Goal: Information Seeking & Learning: Find specific fact

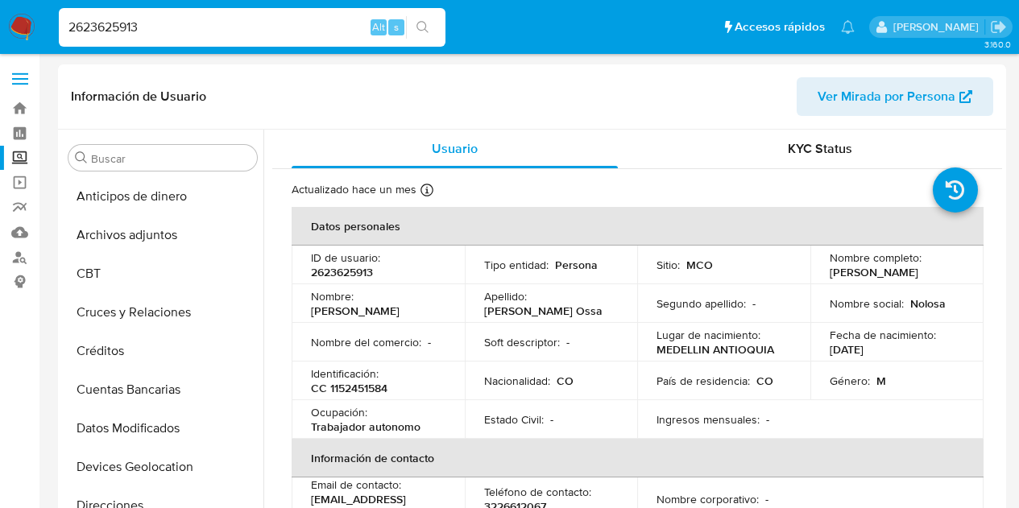
select select "10"
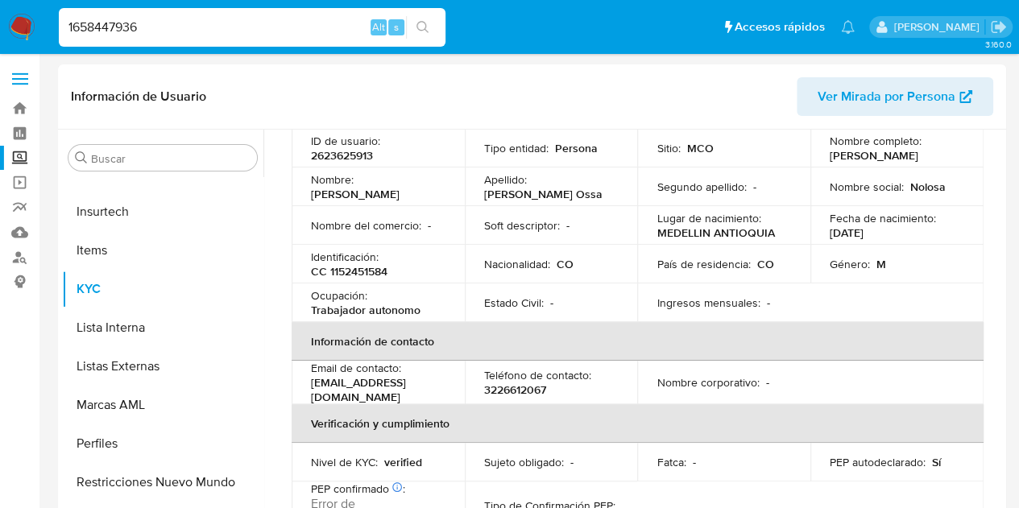
type input "1658447936"
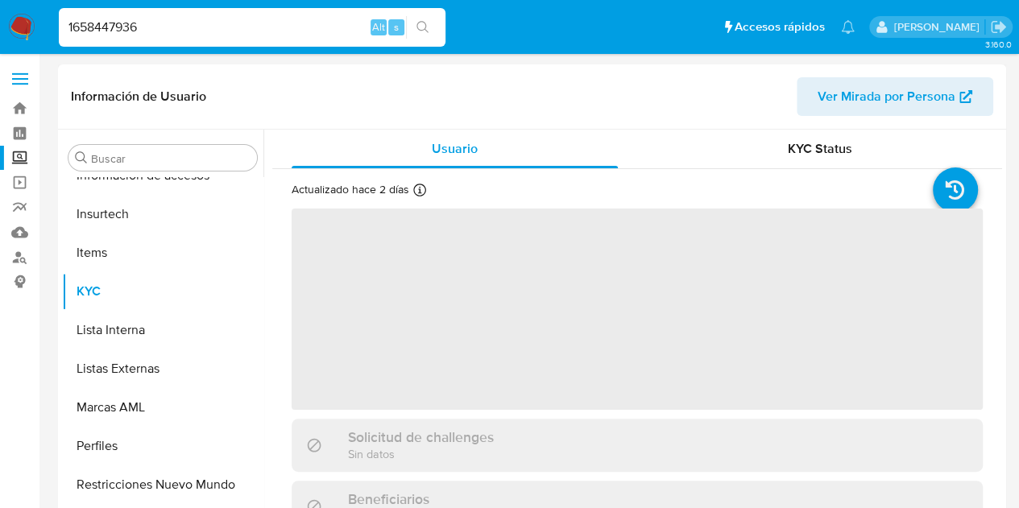
scroll to position [681, 0]
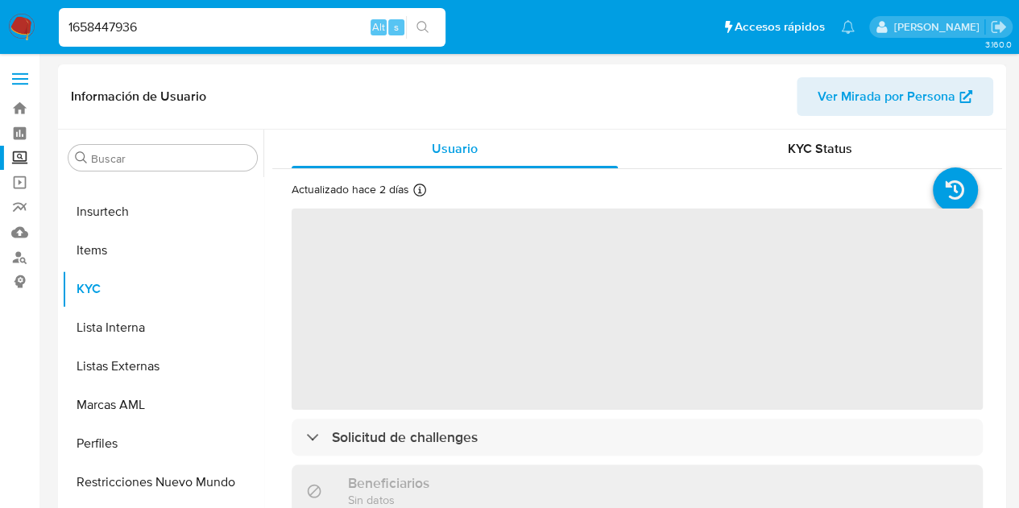
select select "10"
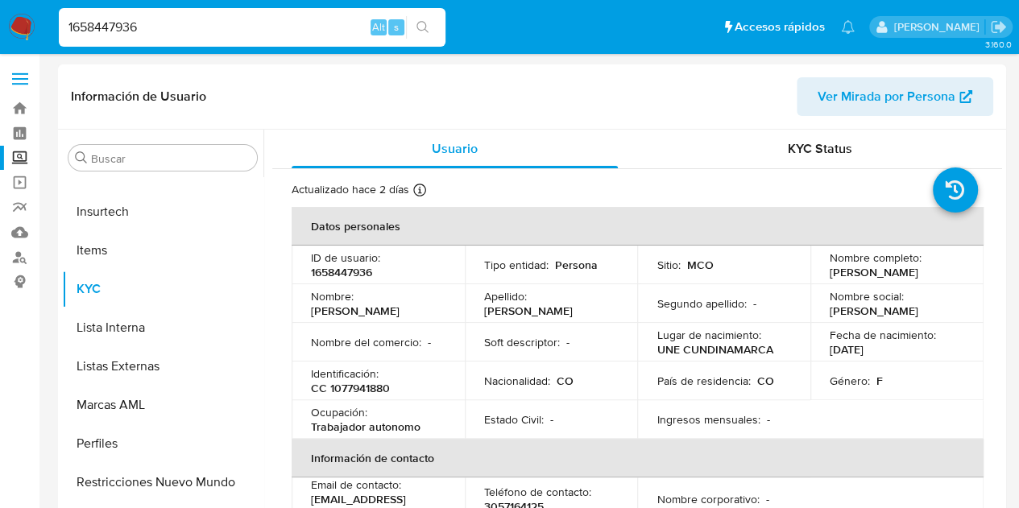
drag, startPoint x: 820, startPoint y: 268, endPoint x: 903, endPoint y: 280, distance: 83.7
click at [903, 280] on td "Nombre completo : [PERSON_NAME]" at bounding box center [896, 265] width 173 height 39
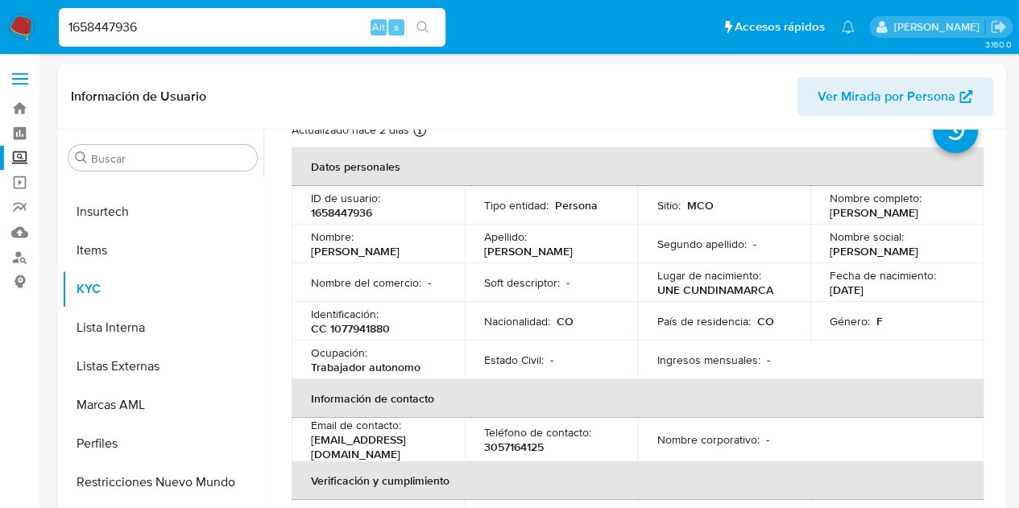
scroll to position [161, 0]
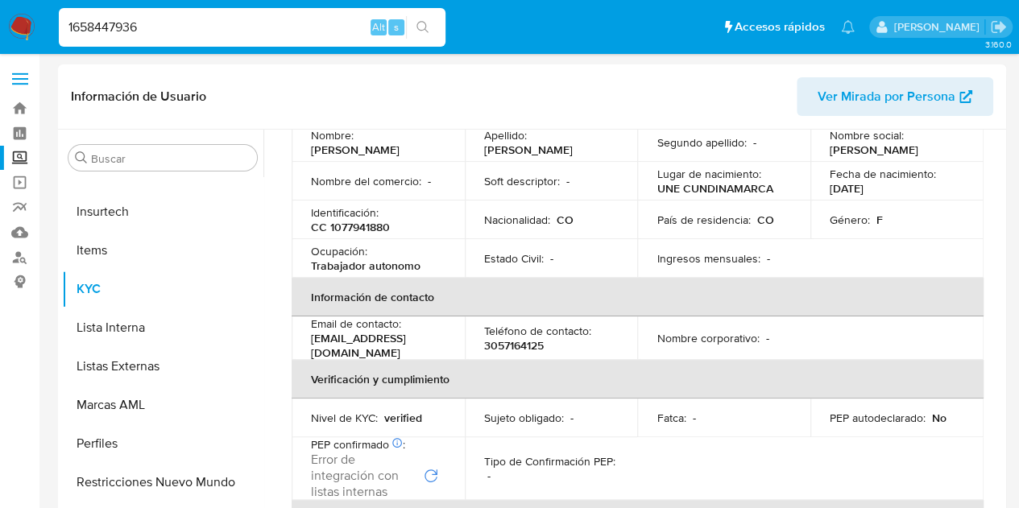
click at [354, 234] on p "CC 1077941880" at bounding box center [350, 227] width 79 height 15
click at [357, 234] on p "CC 1077941880" at bounding box center [350, 227] width 79 height 15
copy p "1077941880"
click at [256, 37] on input "1658447936" at bounding box center [252, 27] width 387 height 21
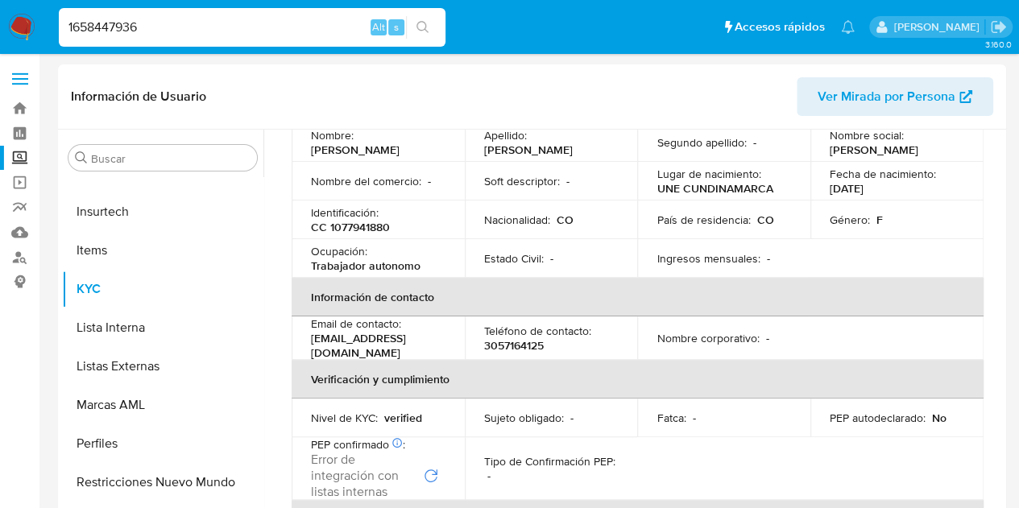
click at [256, 37] on input "1658447936" at bounding box center [252, 27] width 387 height 21
paste input "210132647"
type input "210132647"
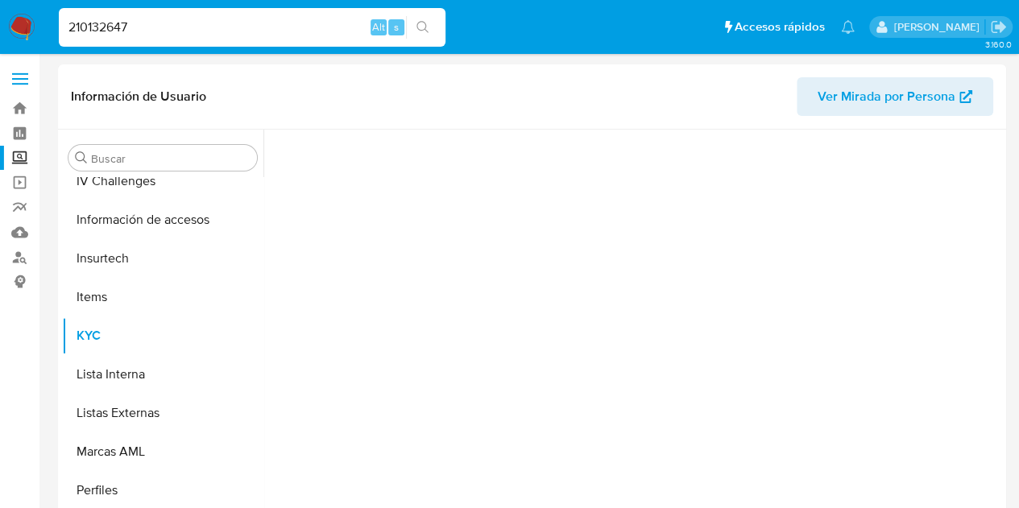
scroll to position [681, 0]
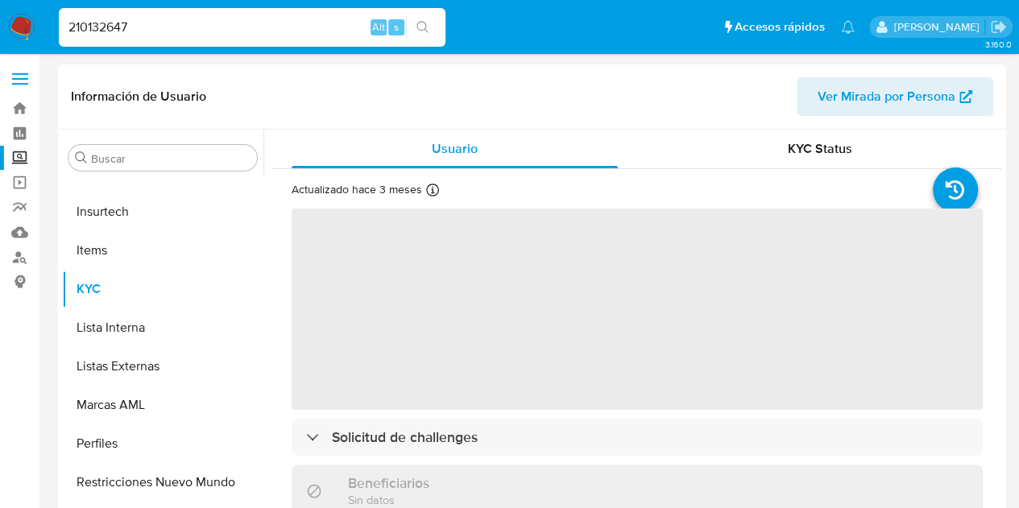
select select "10"
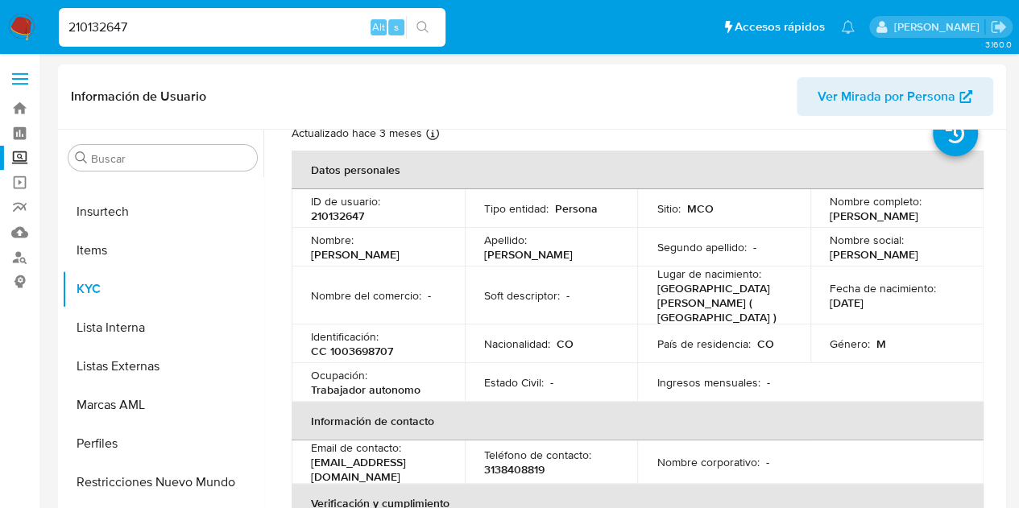
scroll to position [161, 0]
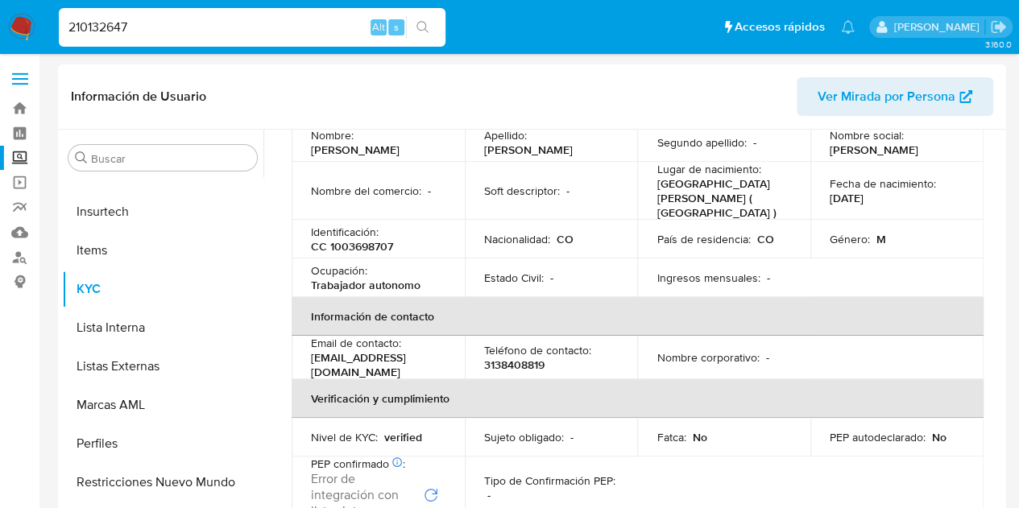
click at [363, 239] on p "CC 1003698707" at bounding box center [352, 246] width 82 height 15
copy p "1003698707"
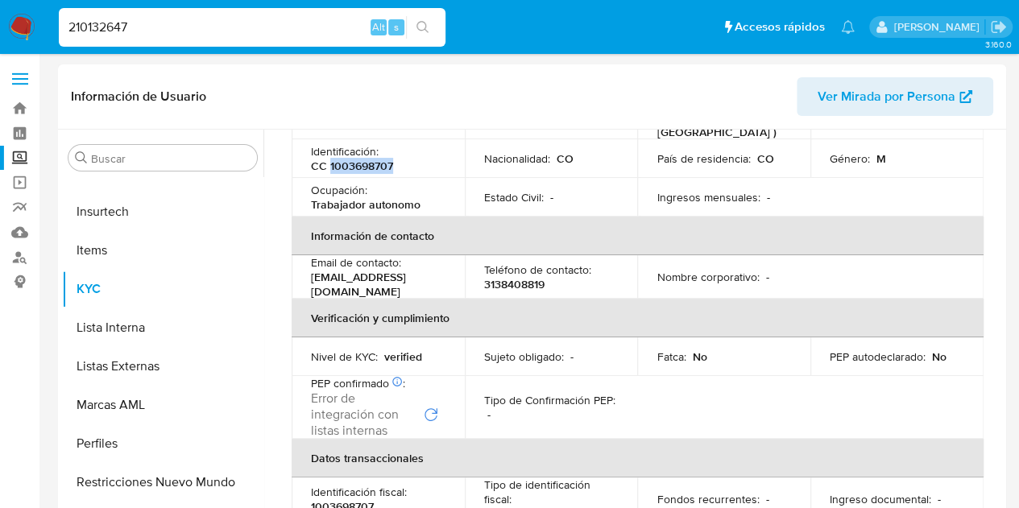
scroll to position [0, 0]
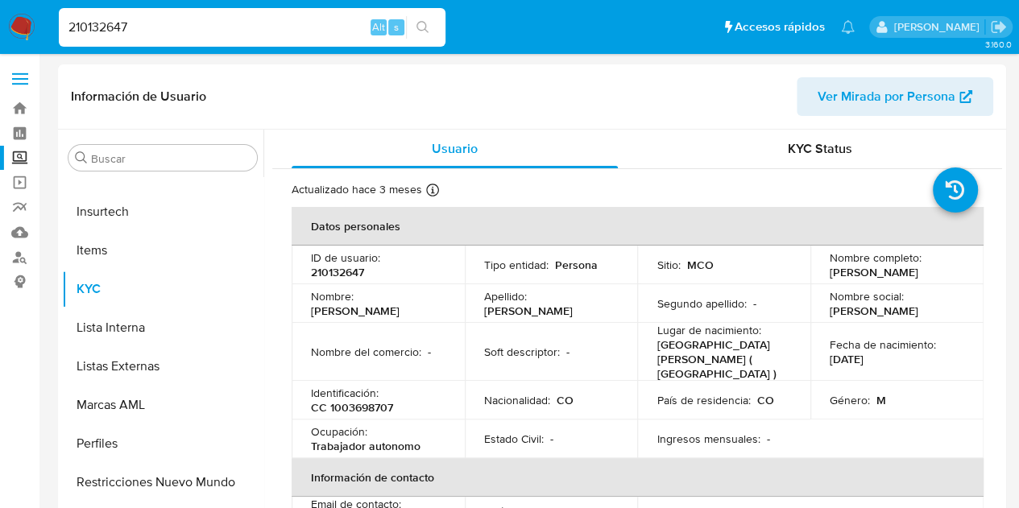
click at [92, 37] on input "210132647" at bounding box center [252, 27] width 387 height 21
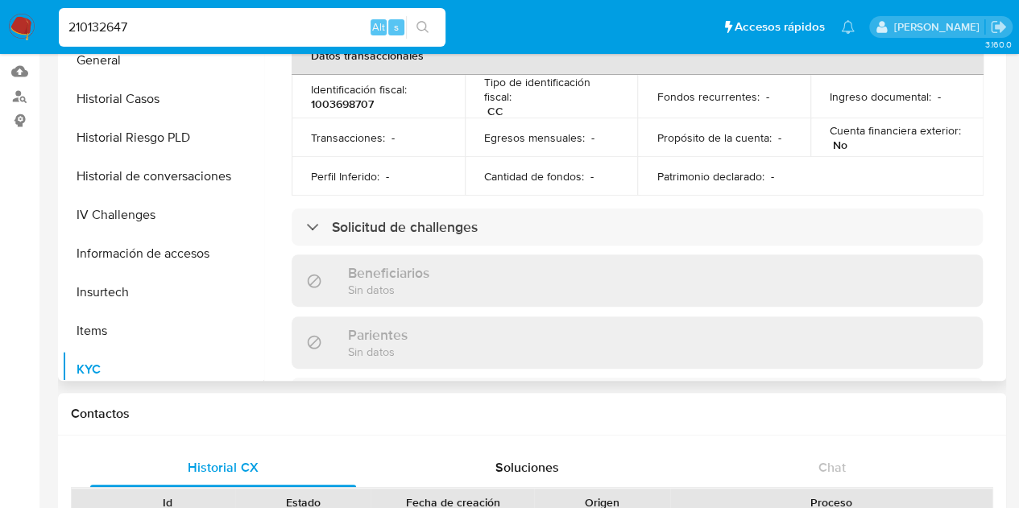
scroll to position [358, 0]
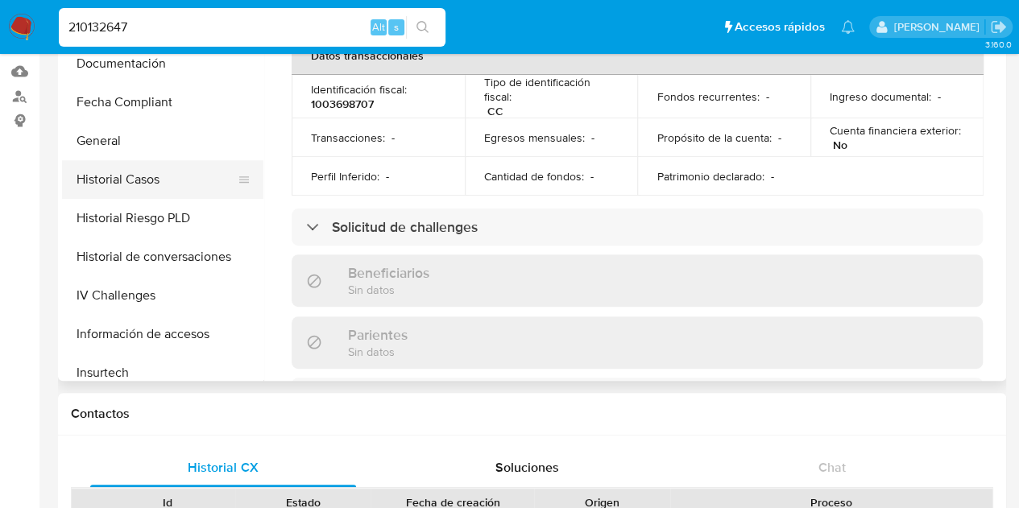
click at [142, 185] on button "Historial Casos" at bounding box center [156, 179] width 189 height 39
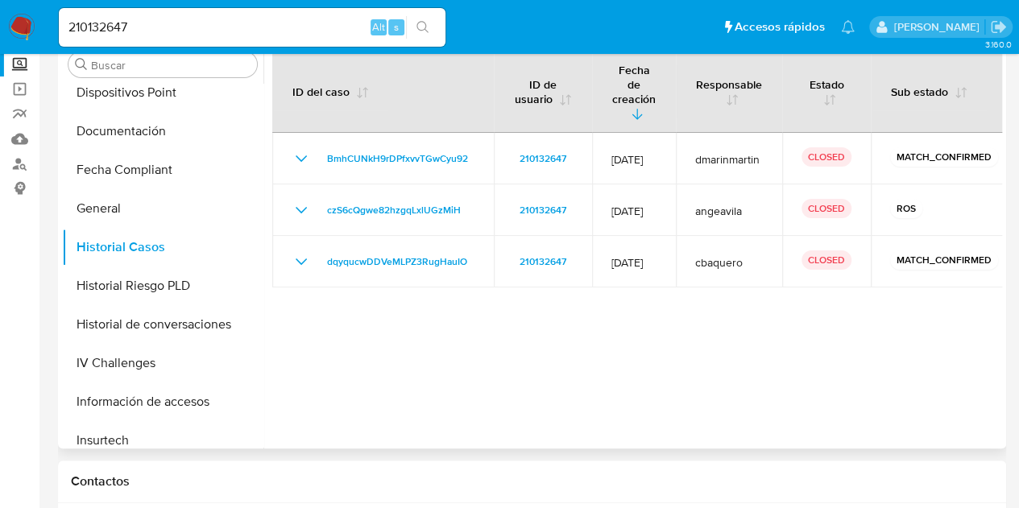
scroll to position [0, 0]
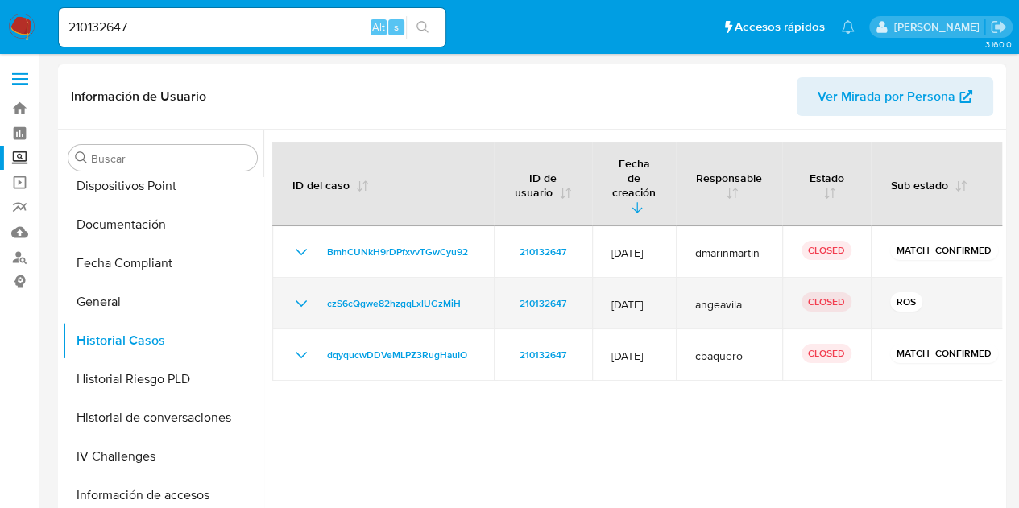
drag, startPoint x: 936, startPoint y: 269, endPoint x: 748, endPoint y: 277, distance: 187.9
click at [903, 278] on td "ROS" at bounding box center [944, 304] width 147 height 52
drag, startPoint x: 608, startPoint y: 277, endPoint x: 676, endPoint y: 275, distance: 67.7
click at [676, 278] on td "[DATE]" at bounding box center [634, 304] width 84 height 52
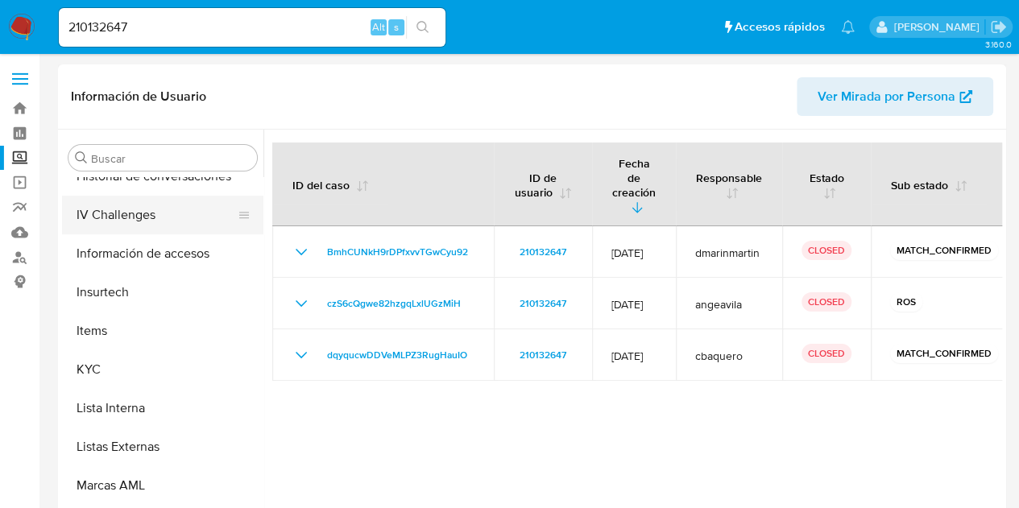
scroll to position [681, 0]
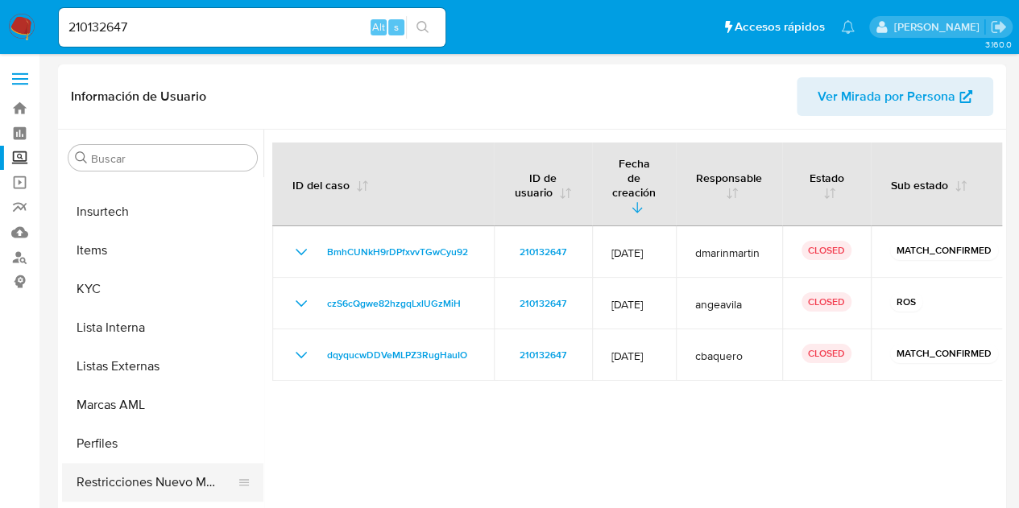
click at [170, 484] on button "Restricciones Nuevo Mundo" at bounding box center [156, 482] width 189 height 39
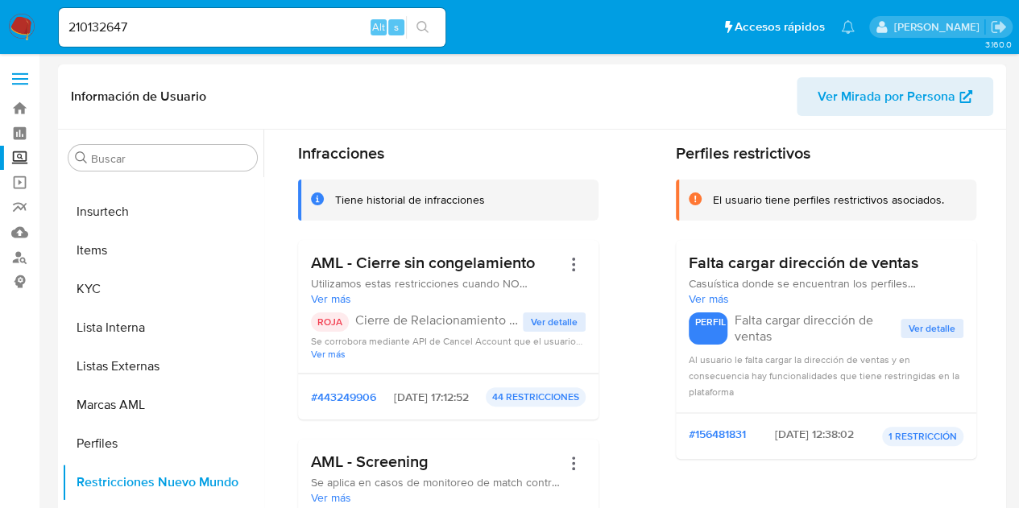
scroll to position [81, 0]
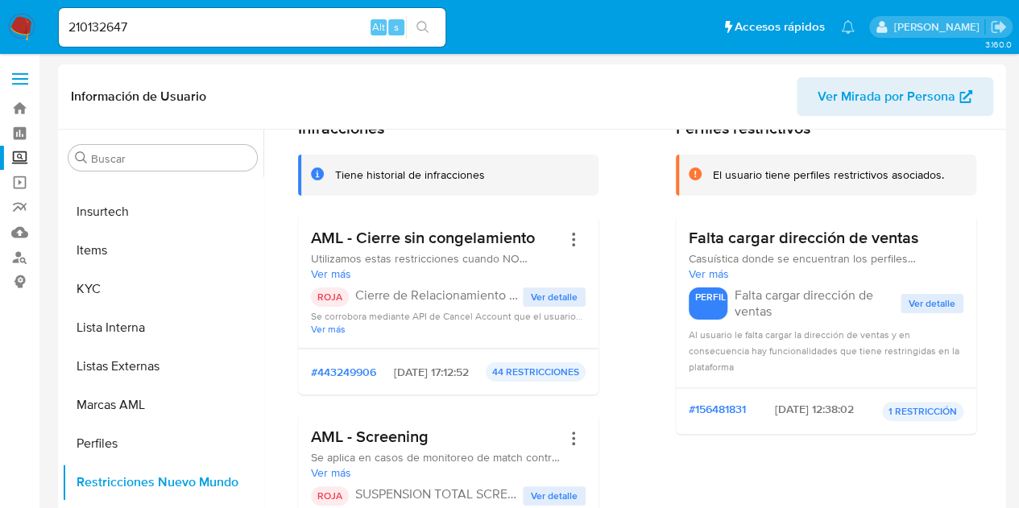
drag, startPoint x: 358, startPoint y: 300, endPoint x: 505, endPoint y: 292, distance: 147.7
click at [505, 292] on p "Cierre de Relacionamiento sin productos activos" at bounding box center [439, 296] width 168 height 16
click at [556, 296] on span "Ver detalle" at bounding box center [554, 297] width 47 height 16
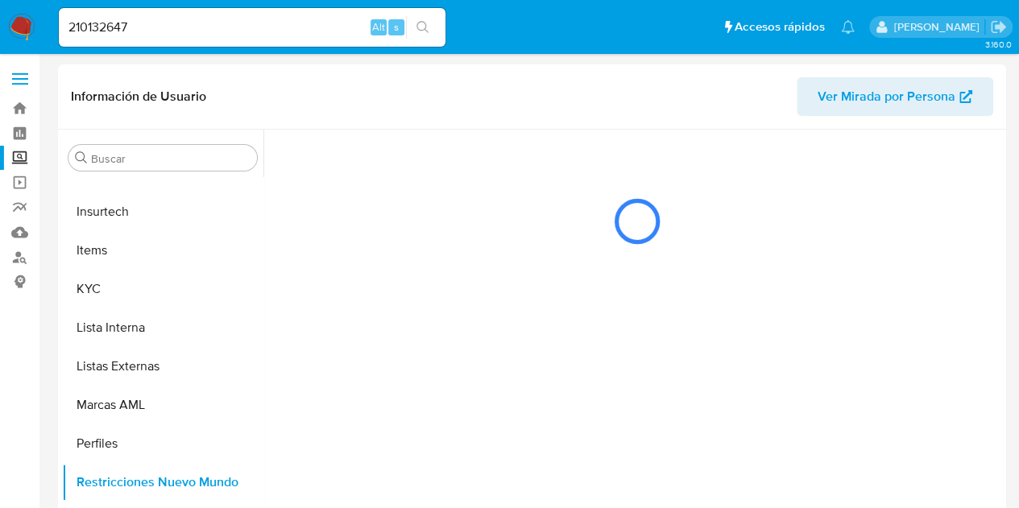
scroll to position [0, 0]
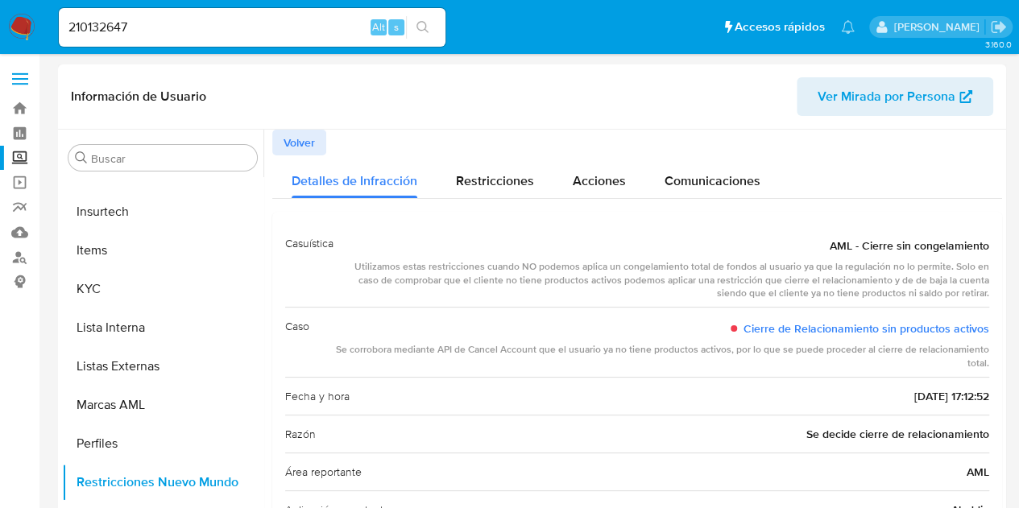
drag, startPoint x: 872, startPoint y: 399, endPoint x: 972, endPoint y: 395, distance: 99.2
click at [972, 395] on span "[DATE] 17:12:52" at bounding box center [951, 396] width 75 height 16
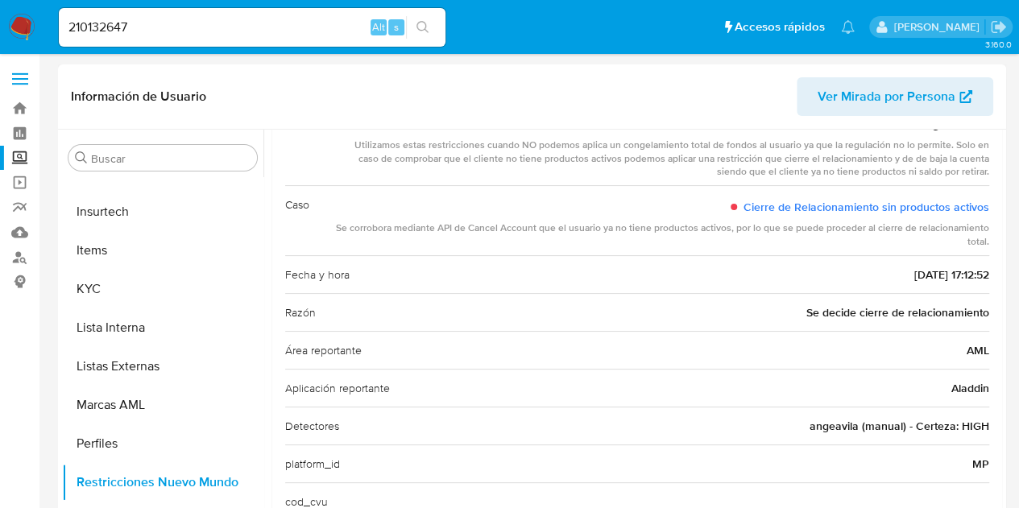
scroll to position [131, 0]
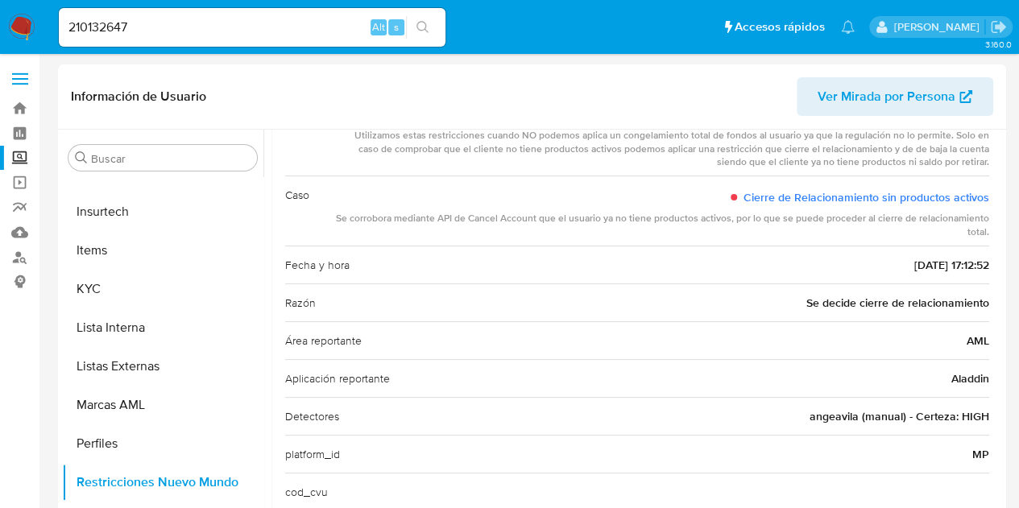
drag, startPoint x: 802, startPoint y: 305, endPoint x: 1005, endPoint y: 305, distance: 203.0
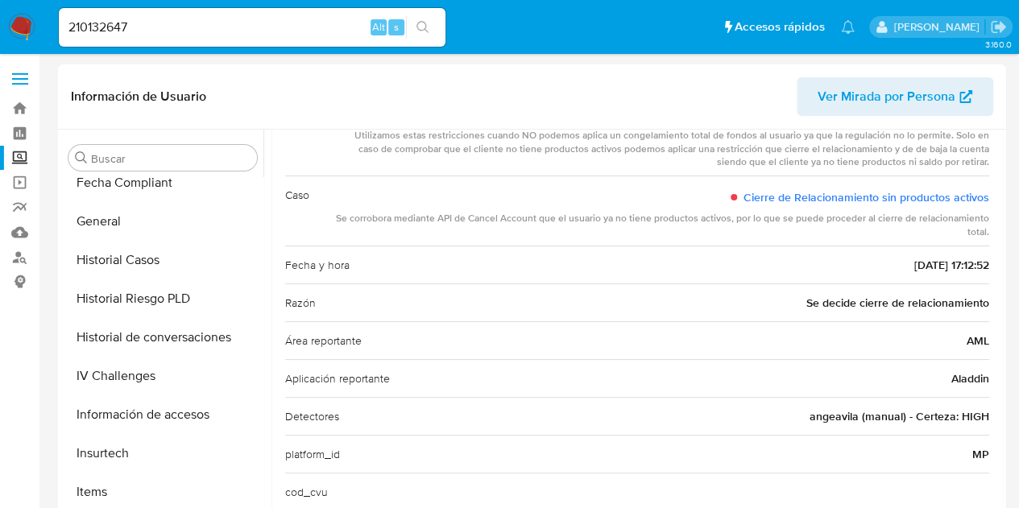
scroll to position [358, 0]
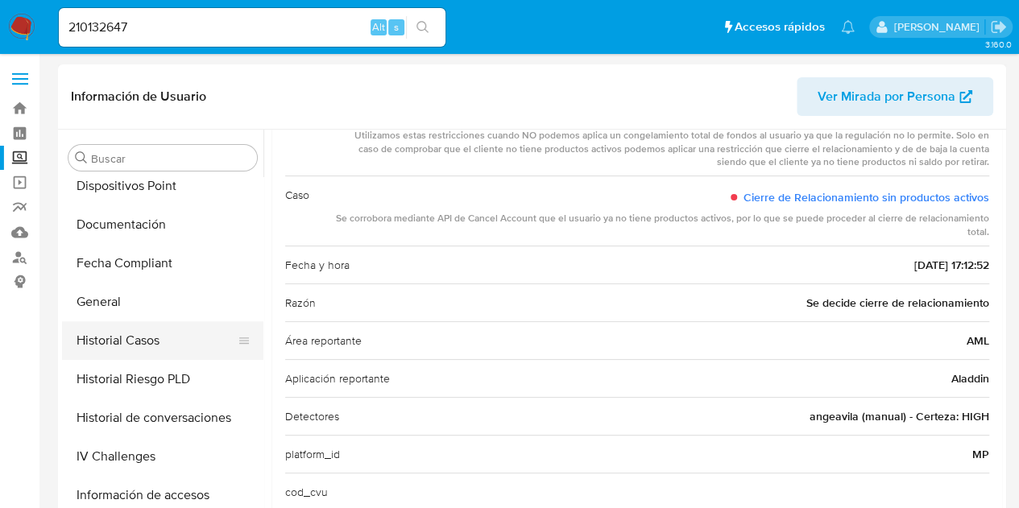
click at [155, 342] on button "Historial Casos" at bounding box center [156, 340] width 189 height 39
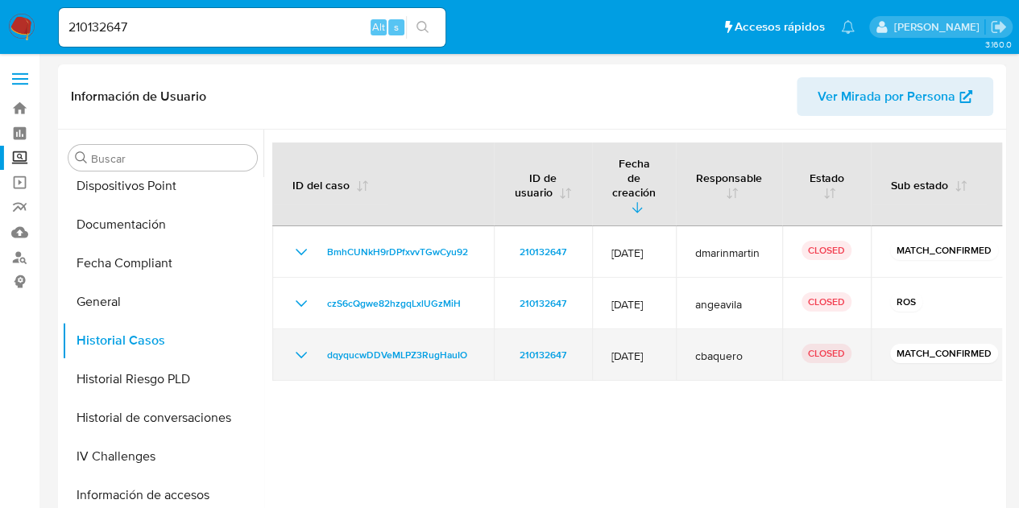
drag, startPoint x: 706, startPoint y: 331, endPoint x: 759, endPoint y: 328, distance: 52.5
click at [759, 329] on td "cbaquero" at bounding box center [729, 355] width 106 height 52
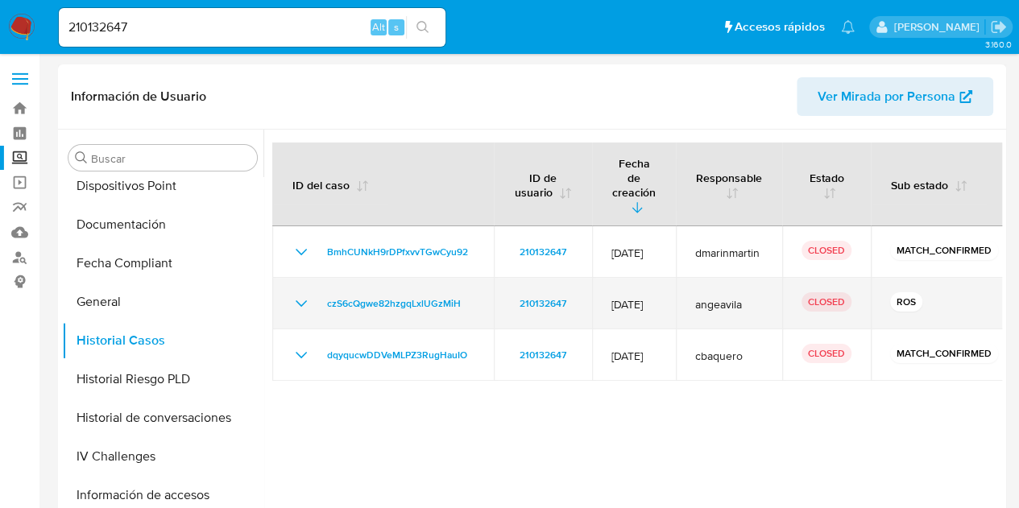
drag, startPoint x: 714, startPoint y: 278, endPoint x: 772, endPoint y: 278, distance: 58.0
click at [763, 297] on span "angeavila" at bounding box center [729, 304] width 68 height 15
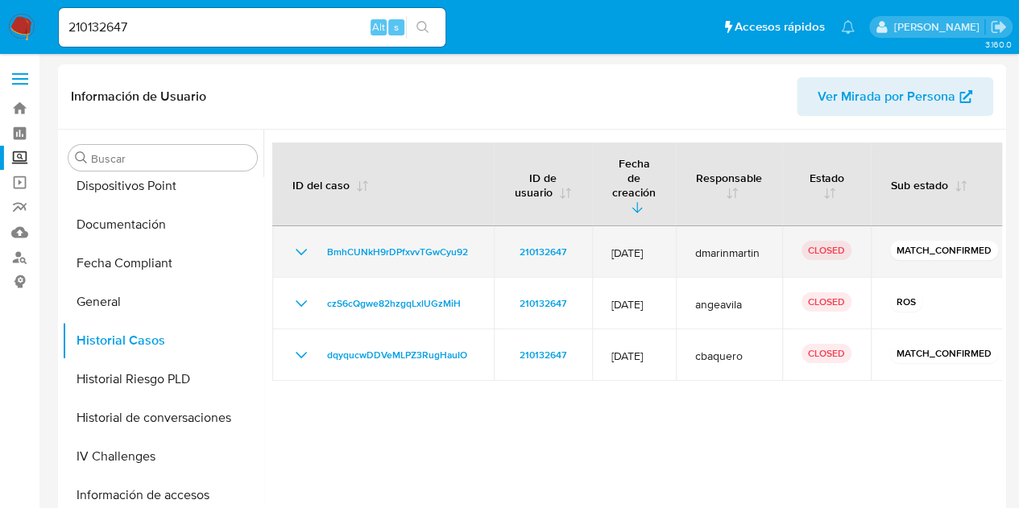
drag, startPoint x: 719, startPoint y: 225, endPoint x: 794, endPoint y: 226, distance: 75.7
click at [782, 226] on td "dmarinmartin" at bounding box center [729, 252] width 106 height 52
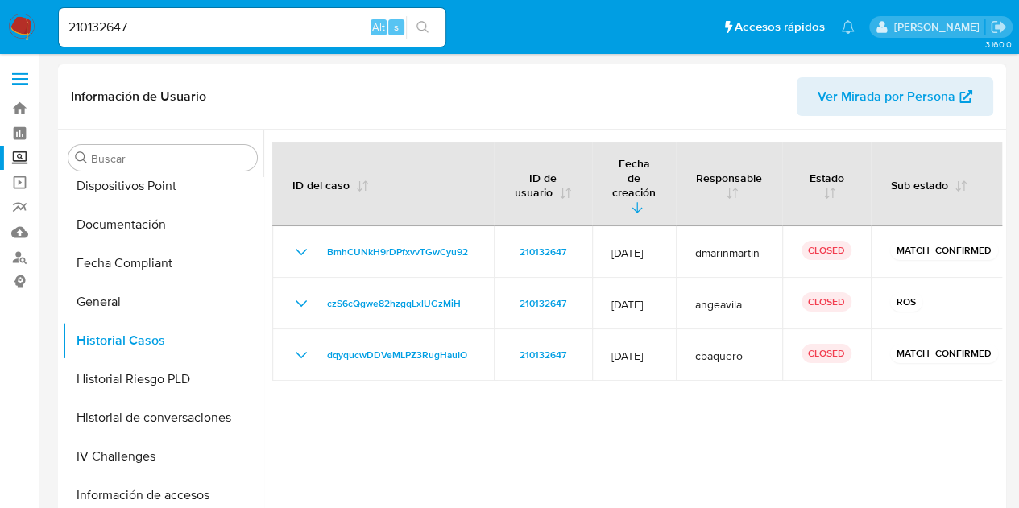
click at [728, 458] on div at bounding box center [632, 336] width 739 height 412
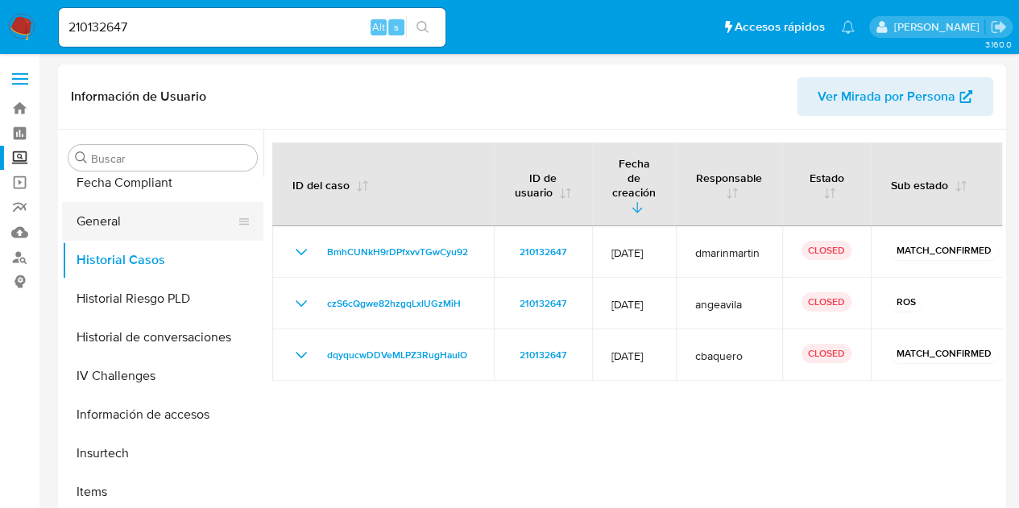
click at [131, 222] on button "General" at bounding box center [156, 221] width 189 height 39
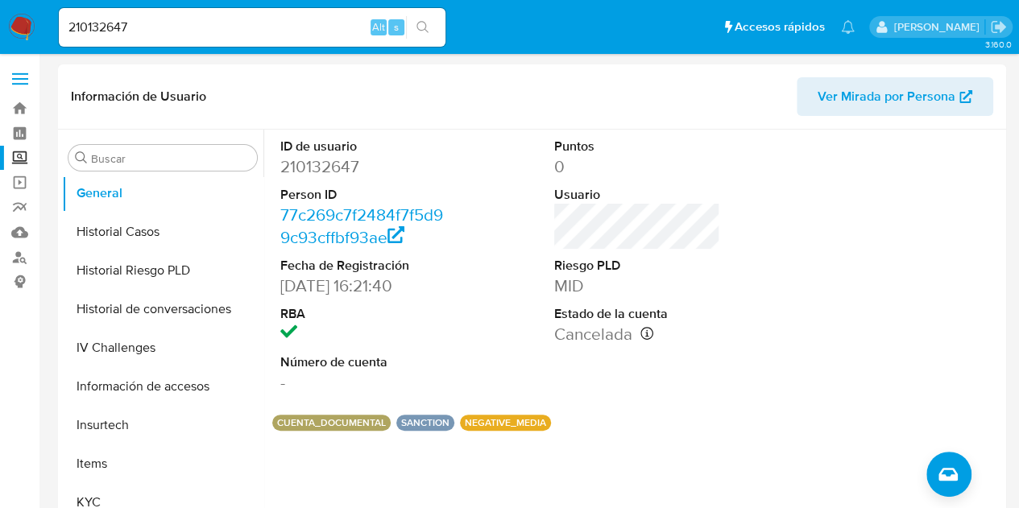
scroll to position [483, 0]
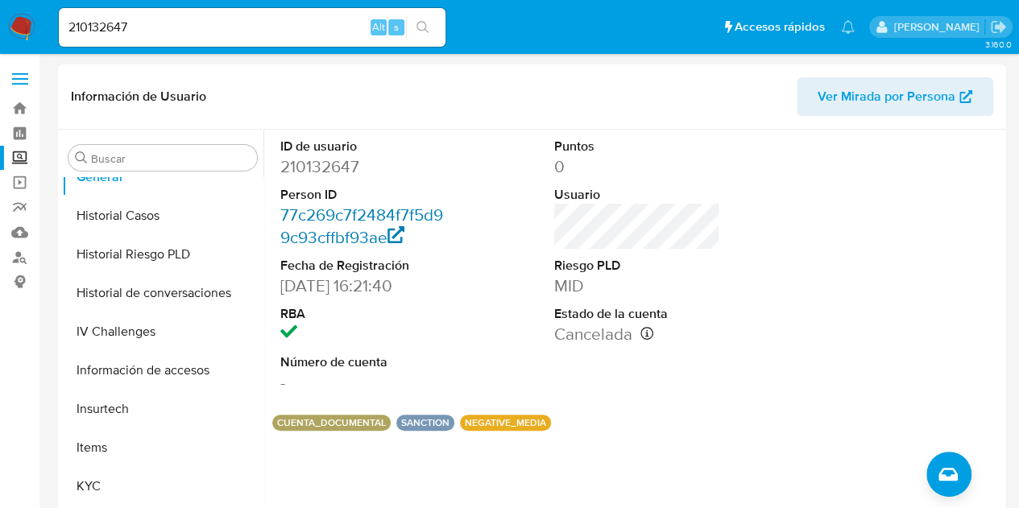
click at [364, 224] on link "77c269c7f2484f7f5d99c93cffbf93ae" at bounding box center [361, 226] width 163 height 46
click at [305, 160] on dd "210132647" at bounding box center [363, 166] width 167 height 23
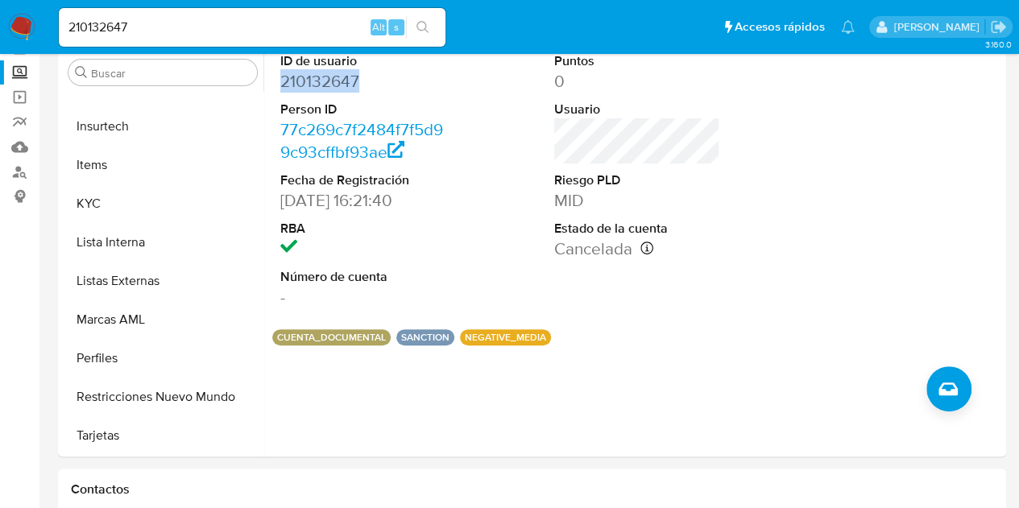
scroll to position [81, 0]
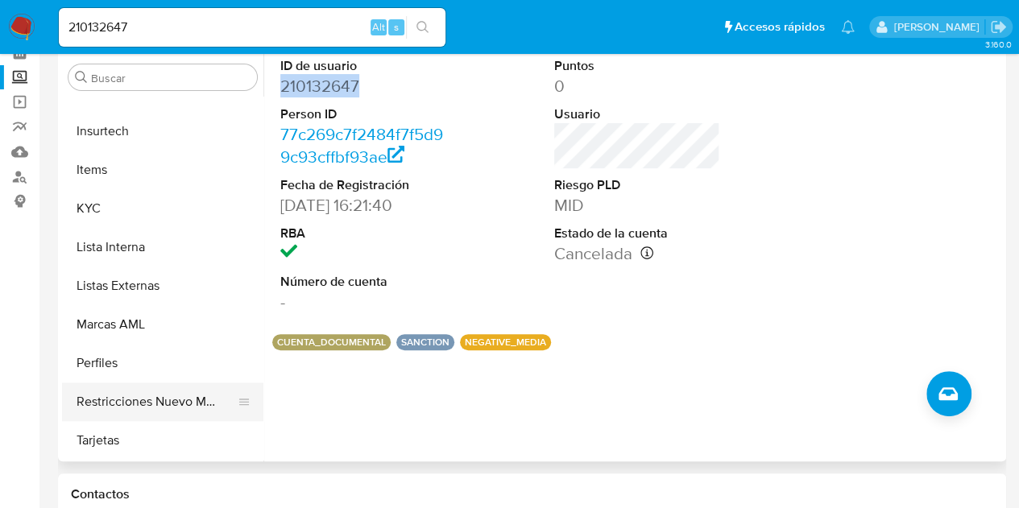
click at [114, 408] on button "Restricciones Nuevo Mundo" at bounding box center [156, 402] width 189 height 39
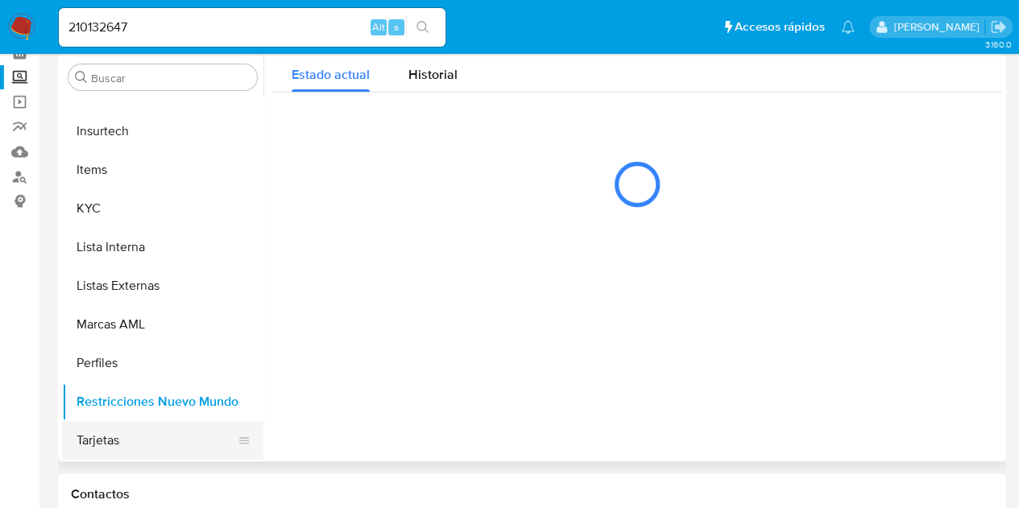
click at [111, 431] on button "Tarjetas" at bounding box center [156, 440] width 189 height 39
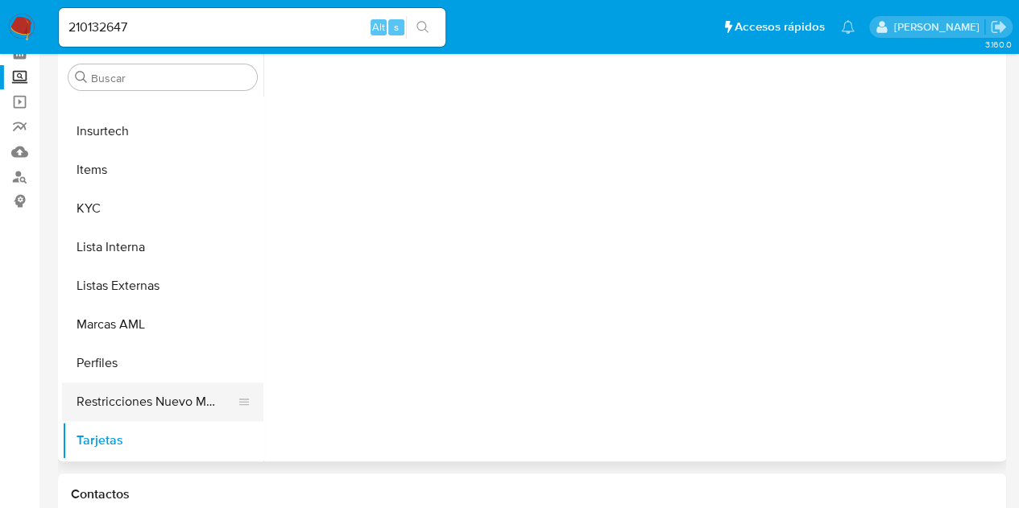
click at [137, 396] on button "Restricciones Nuevo Mundo" at bounding box center [156, 402] width 189 height 39
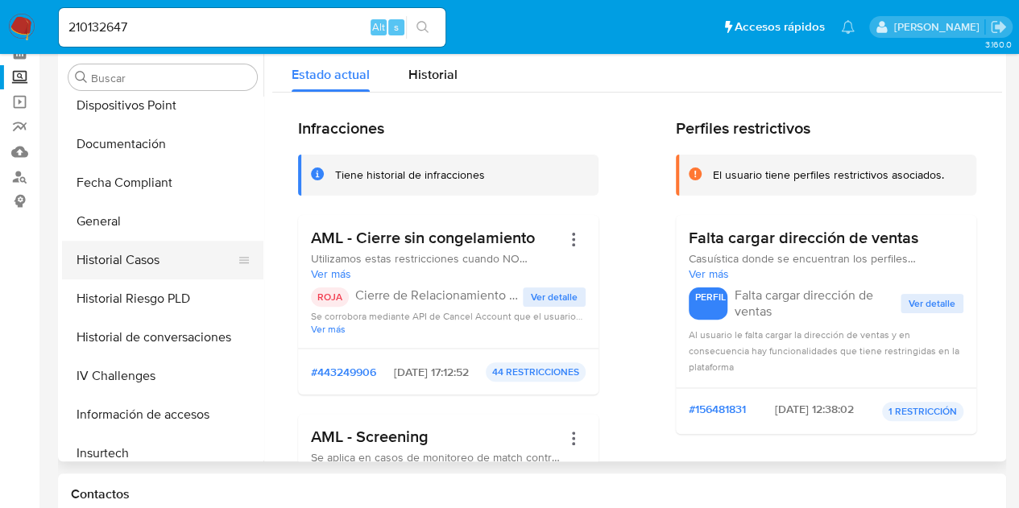
scroll to position [278, 0]
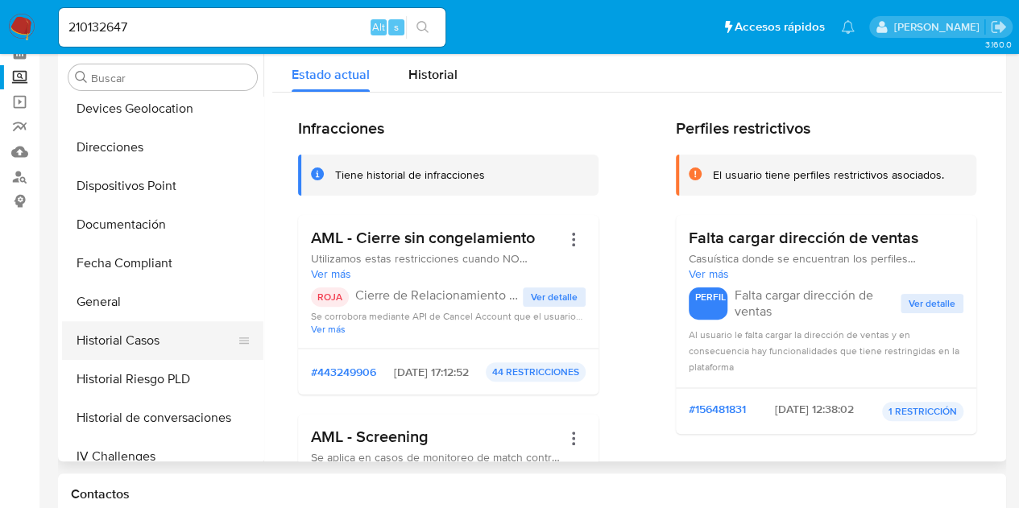
click at [149, 346] on button "Historial Casos" at bounding box center [156, 340] width 189 height 39
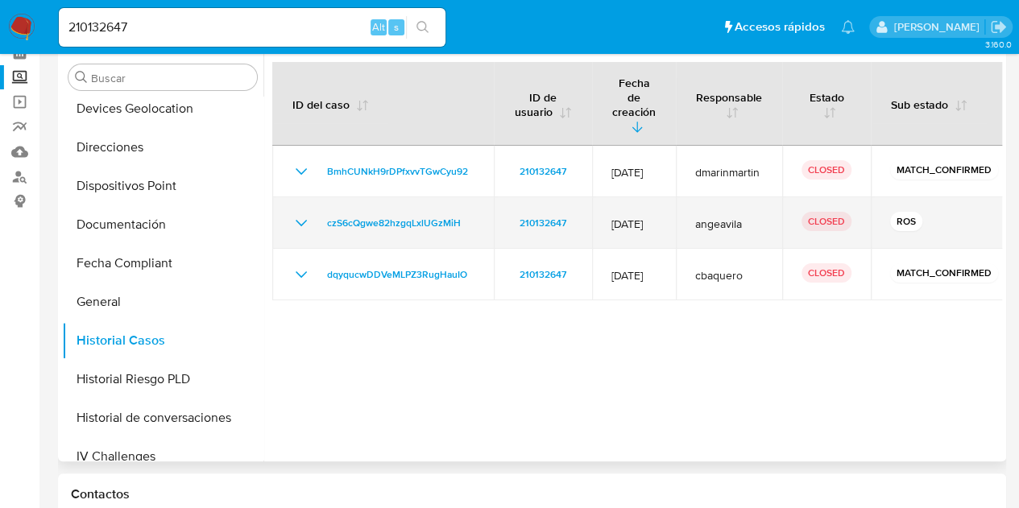
drag, startPoint x: 614, startPoint y: 197, endPoint x: 668, endPoint y: 196, distance: 54.0
click at [657, 217] on span "[DATE]" at bounding box center [633, 224] width 45 height 15
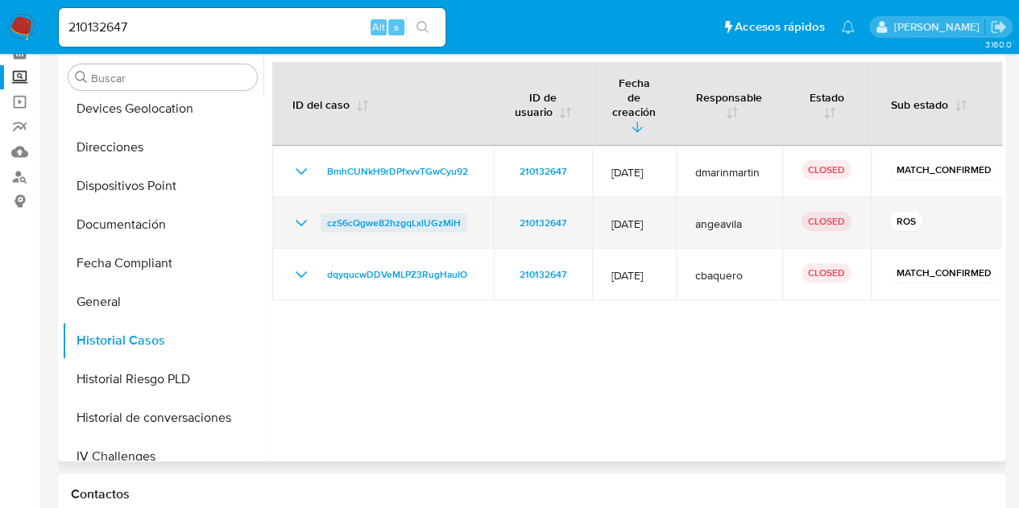
click at [441, 213] on span "czS6cQgwe82hzgqLxlUGzMiH" at bounding box center [394, 222] width 134 height 19
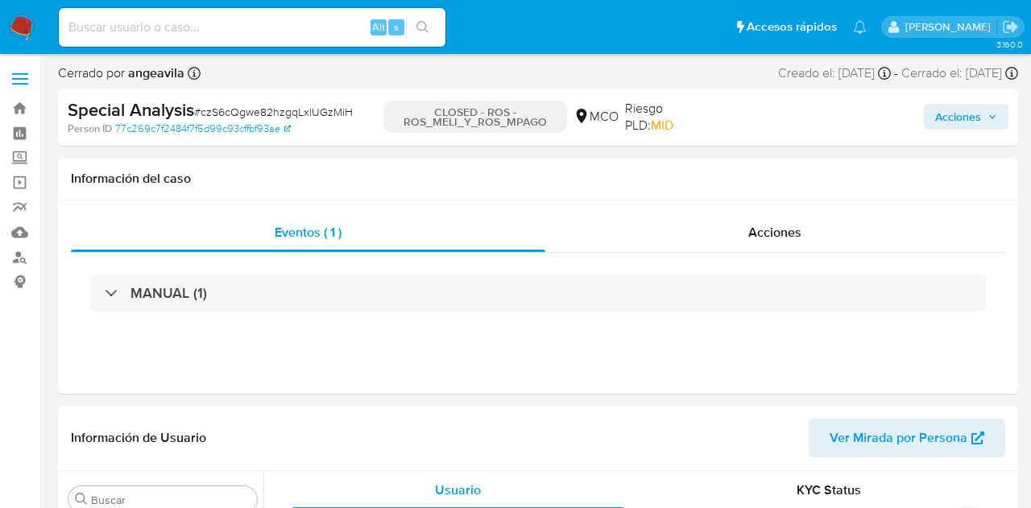
select select "10"
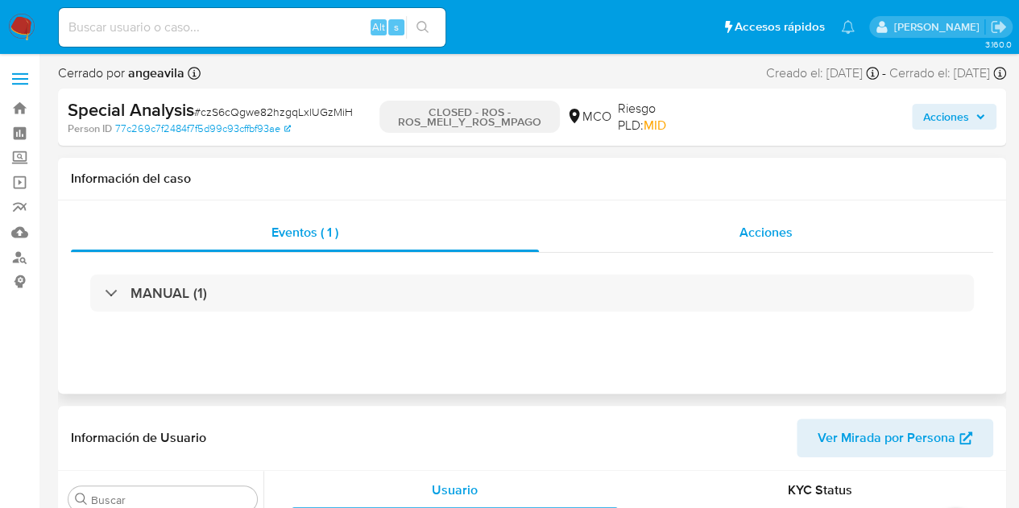
click at [776, 237] on span "Acciones" at bounding box center [766, 232] width 53 height 19
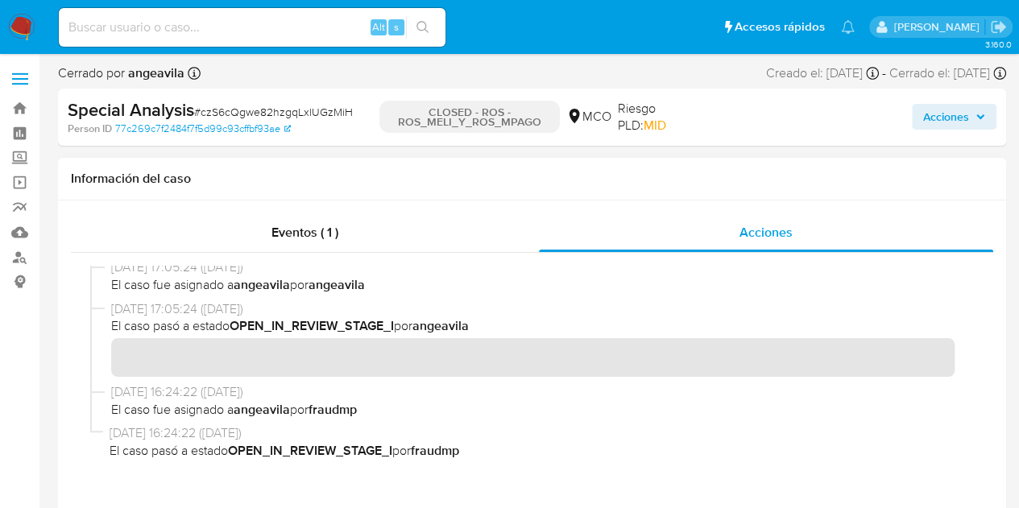
scroll to position [648, 0]
